Goal: Contribute content

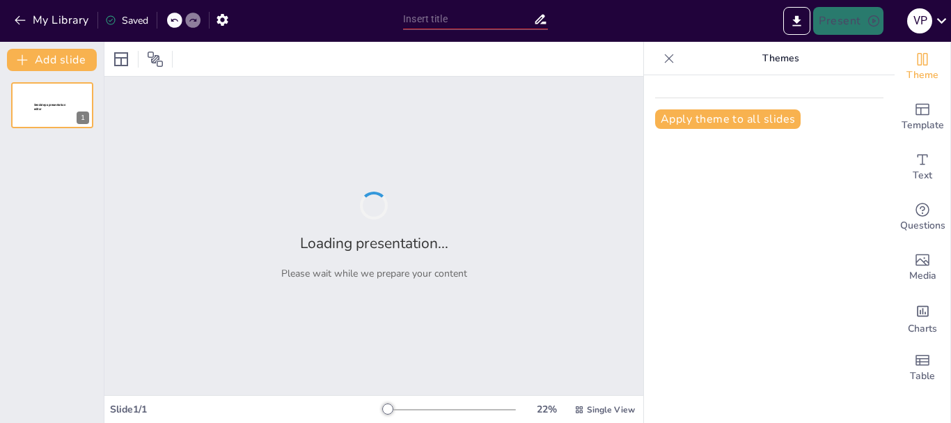
type input "Building a Future-Ready Career with SAP Skills"
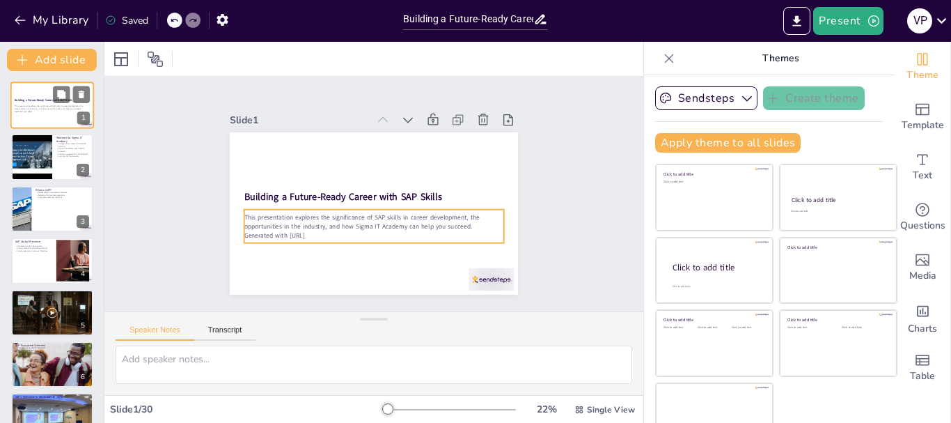
click at [56, 105] on p "This presentation explores the significance of SAP skills in career development…" at bounding box center [52, 107] width 75 height 5
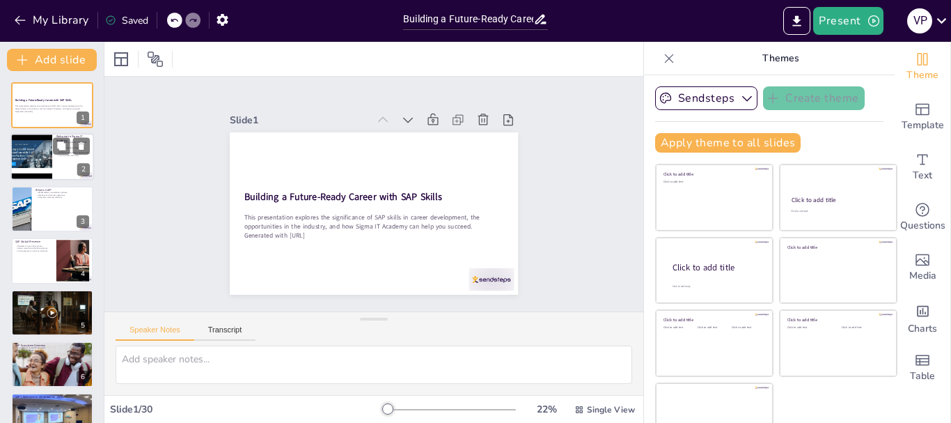
click at [41, 152] on div at bounding box center [31, 157] width 63 height 47
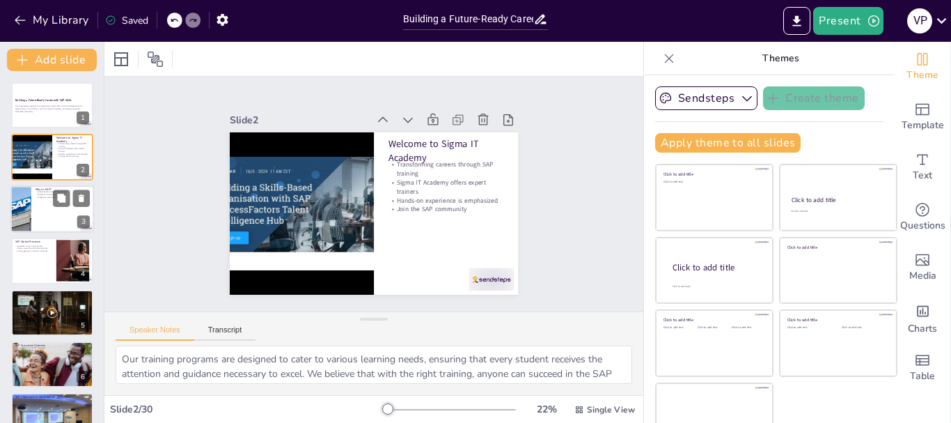
click at [44, 207] on div at bounding box center [52, 208] width 84 height 47
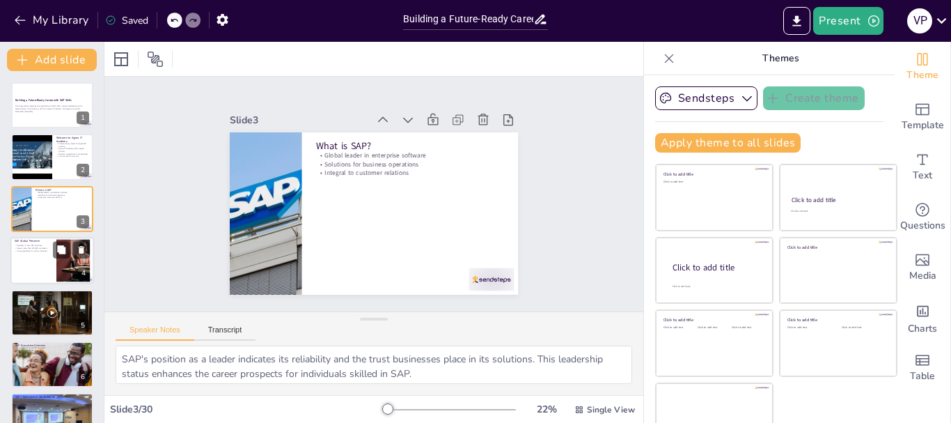
click at [45, 266] on div at bounding box center [52, 260] width 84 height 47
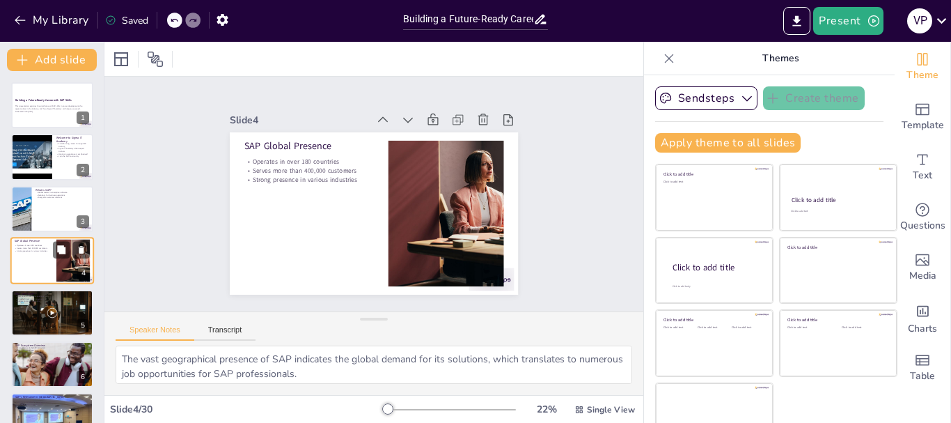
scroll to position [14, 0]
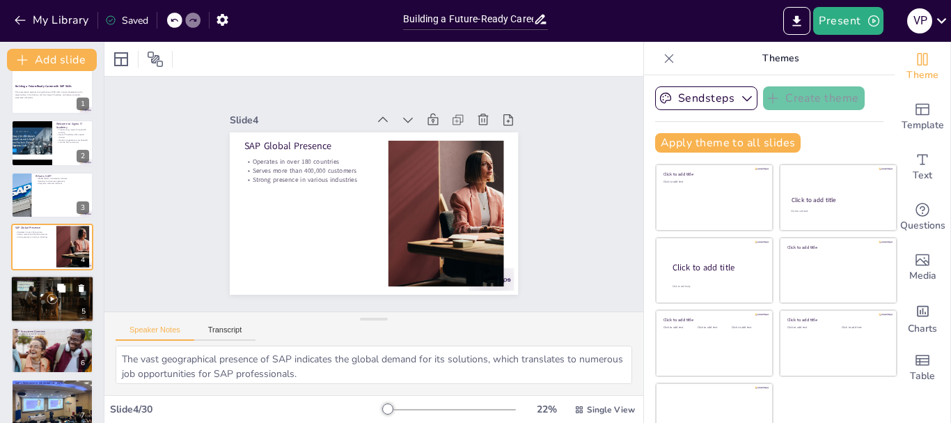
click at [31, 300] on div at bounding box center [52, 298] width 84 height 47
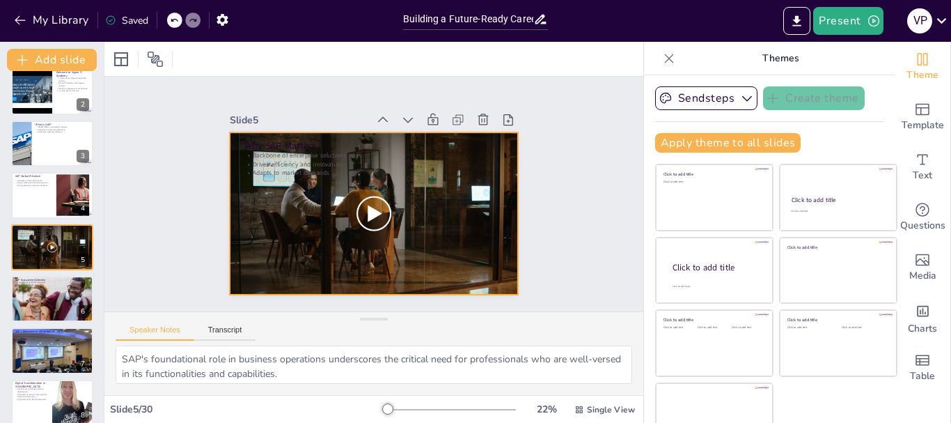
click at [354, 212] on div at bounding box center [374, 213] width 288 height 162
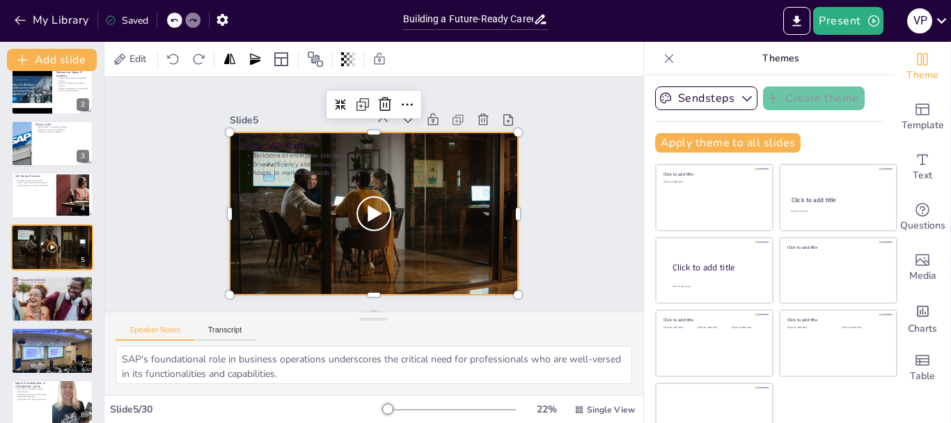
click at [355, 210] on div at bounding box center [371, 213] width 303 height 191
click at [374, 207] on div at bounding box center [374, 213] width 288 height 162
click at [35, 283] on div "Components of the SAP ecosystem Next-generation ERP suite Data-driven decision-…" at bounding box center [52, 285] width 74 height 8
type textarea "Understanding the various components of the SAP ecosystem is crucial for profes…"
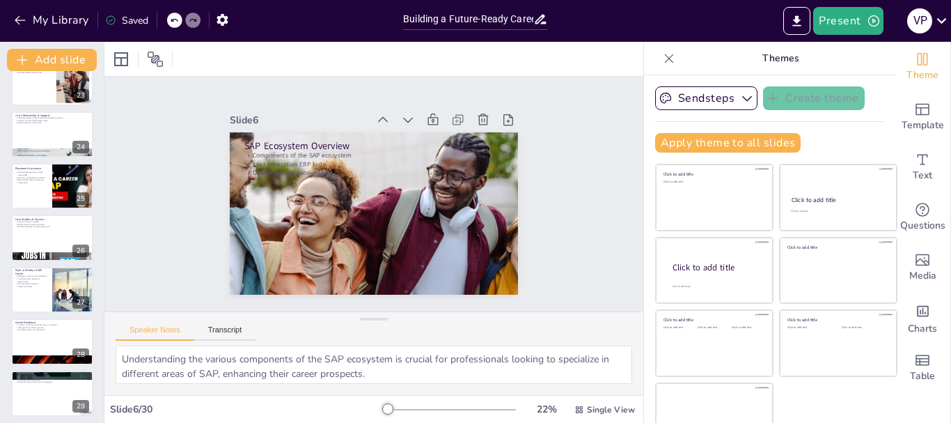
scroll to position [1218, 0]
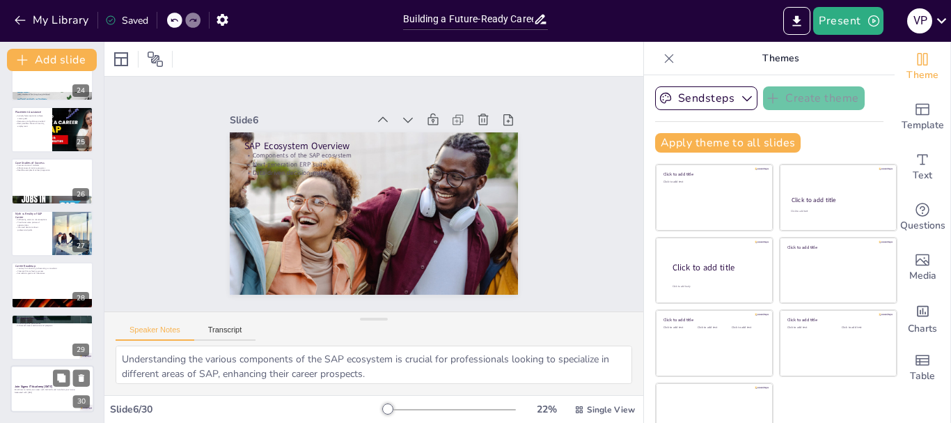
click at [40, 390] on p "Enroll now to build your career with SAP skills and transform your future." at bounding box center [52, 389] width 75 height 3
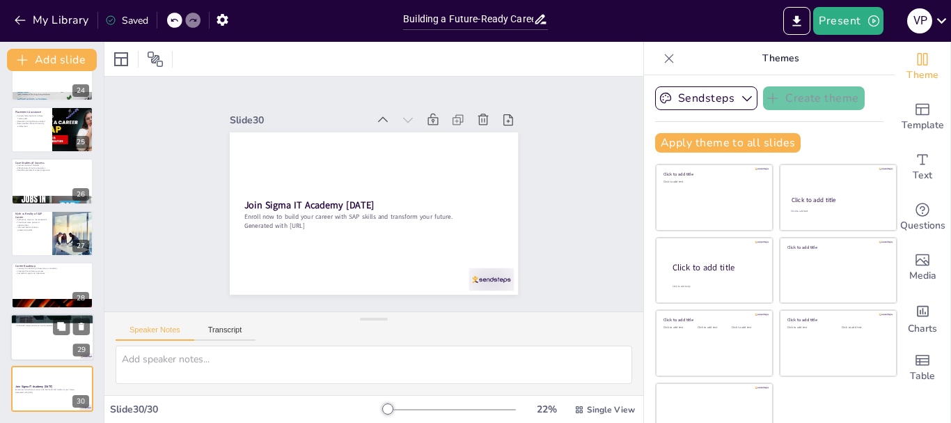
click at [42, 333] on div at bounding box center [52, 336] width 84 height 47
type textarea "Recognizing the potential for long-term growth in SAP careers motivates individ…"
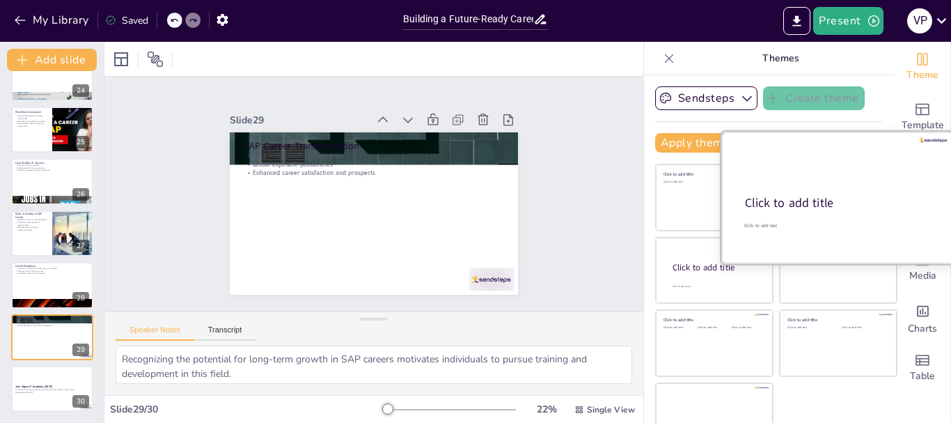
click at [823, 205] on div "Click to add title" at bounding box center [837, 203] width 184 height 17
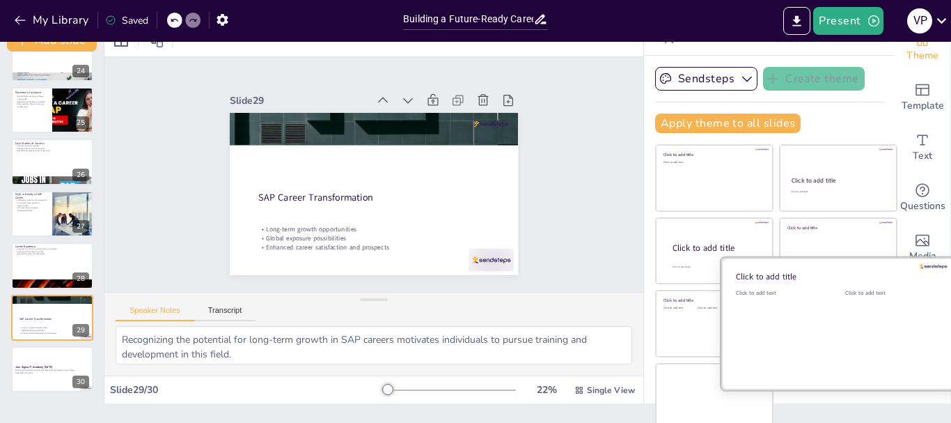
scroll to position [26, 0]
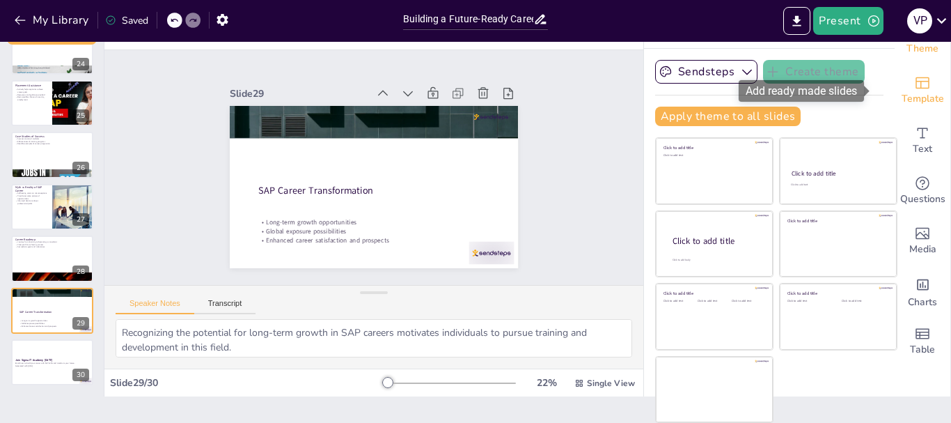
click at [915, 88] on icon "Add ready made slides" at bounding box center [922, 83] width 14 height 12
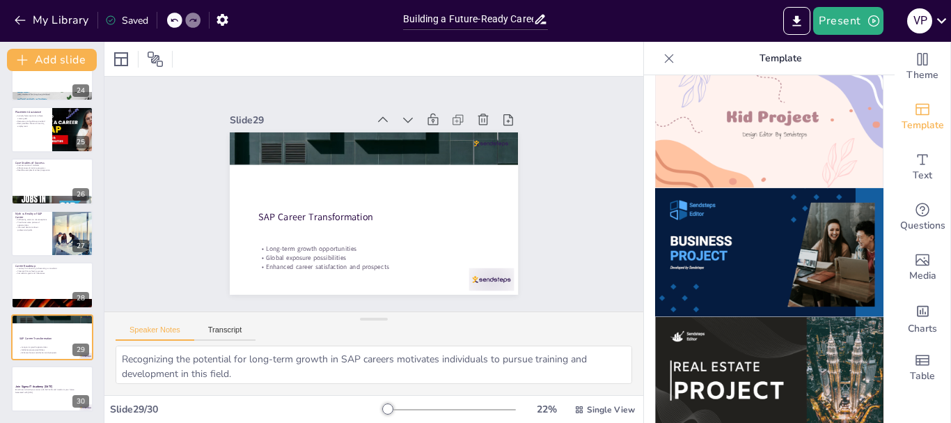
scroll to position [1044, 0]
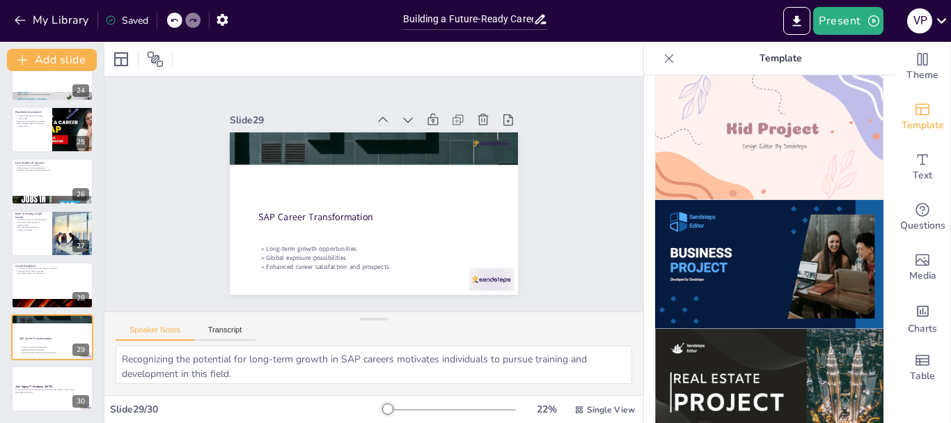
click at [738, 251] on img at bounding box center [769, 264] width 228 height 129
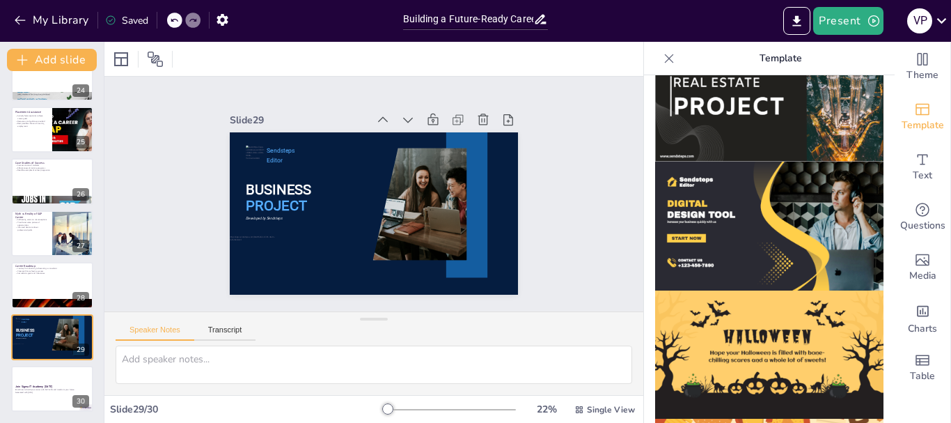
scroll to position [1281, 0]
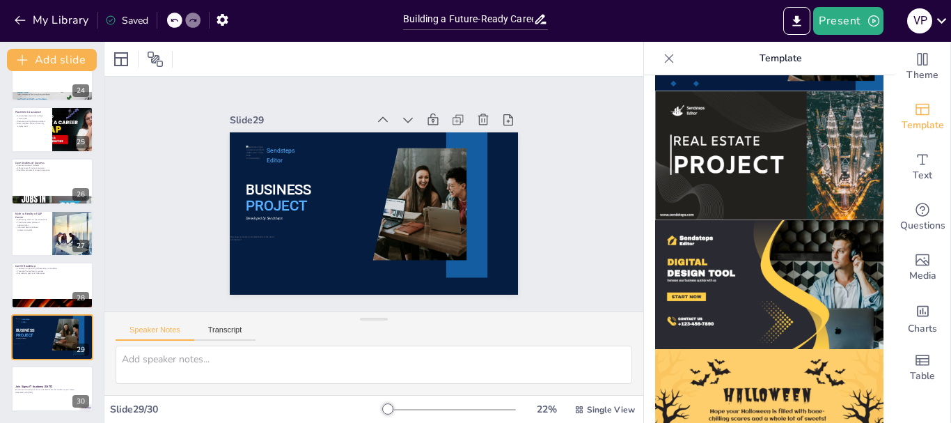
click at [755, 257] on img at bounding box center [769, 284] width 228 height 129
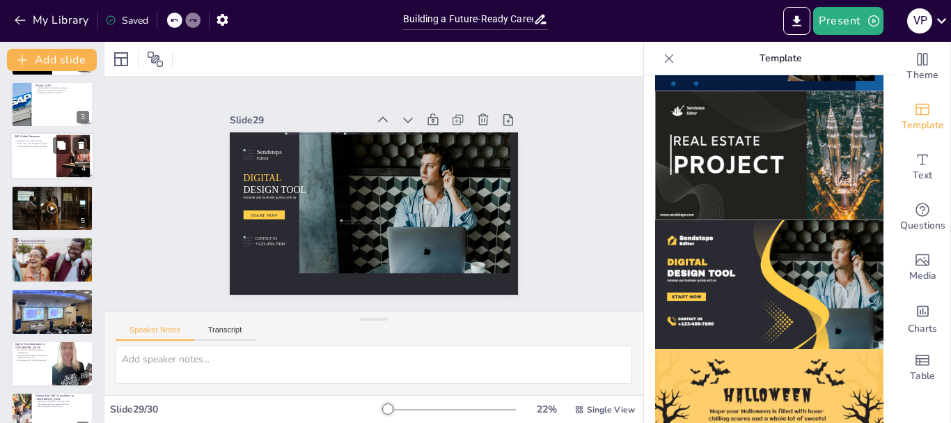
scroll to position [0, 0]
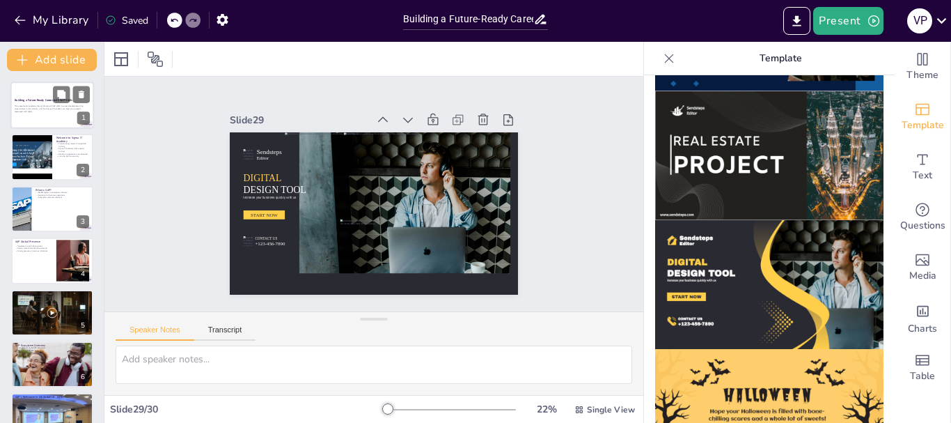
click at [40, 105] on p "This presentation explores the significance of SAP skills in career development…" at bounding box center [52, 107] width 75 height 5
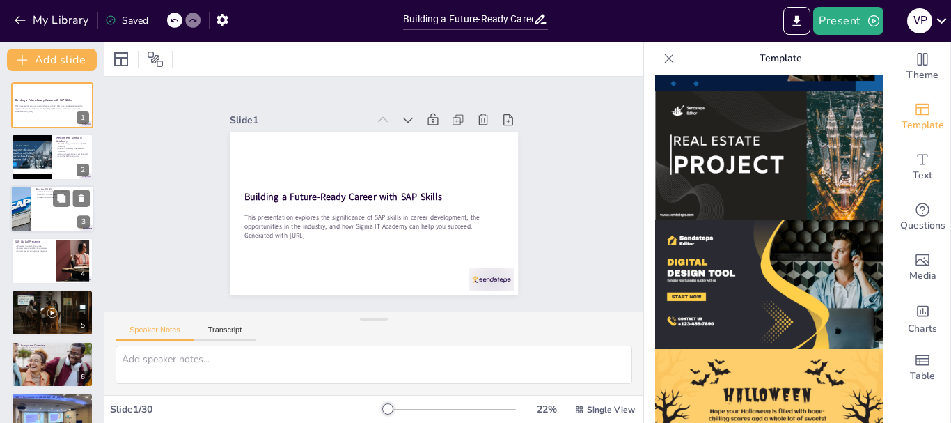
click at [25, 208] on div at bounding box center [20, 208] width 71 height 47
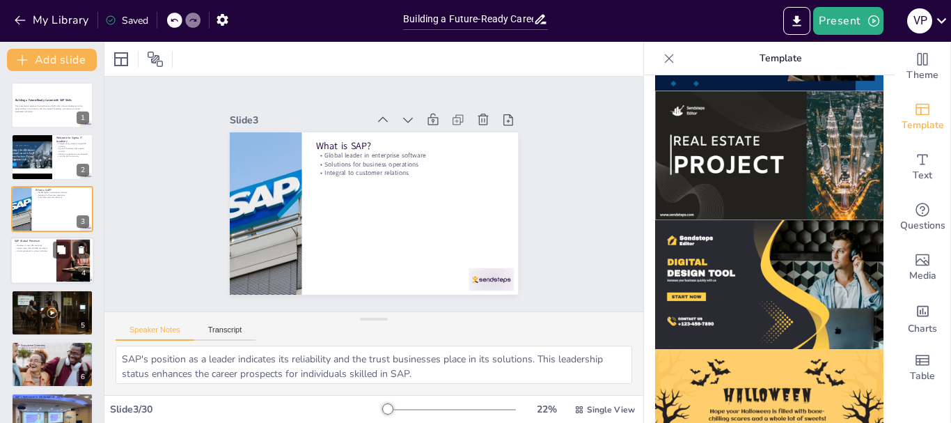
click at [37, 274] on div at bounding box center [52, 260] width 84 height 47
type textarea "The vast geographical presence of SAP indicates the global demand for its solut…"
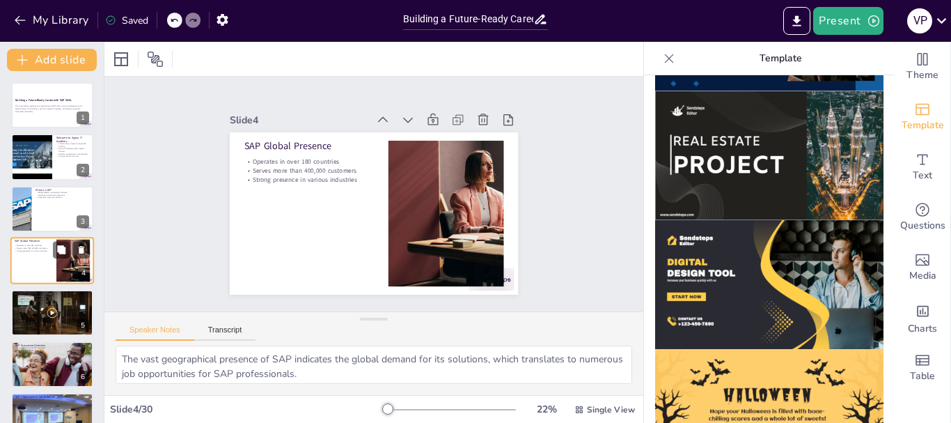
scroll to position [14, 0]
